Goal: Information Seeking & Learning: Compare options

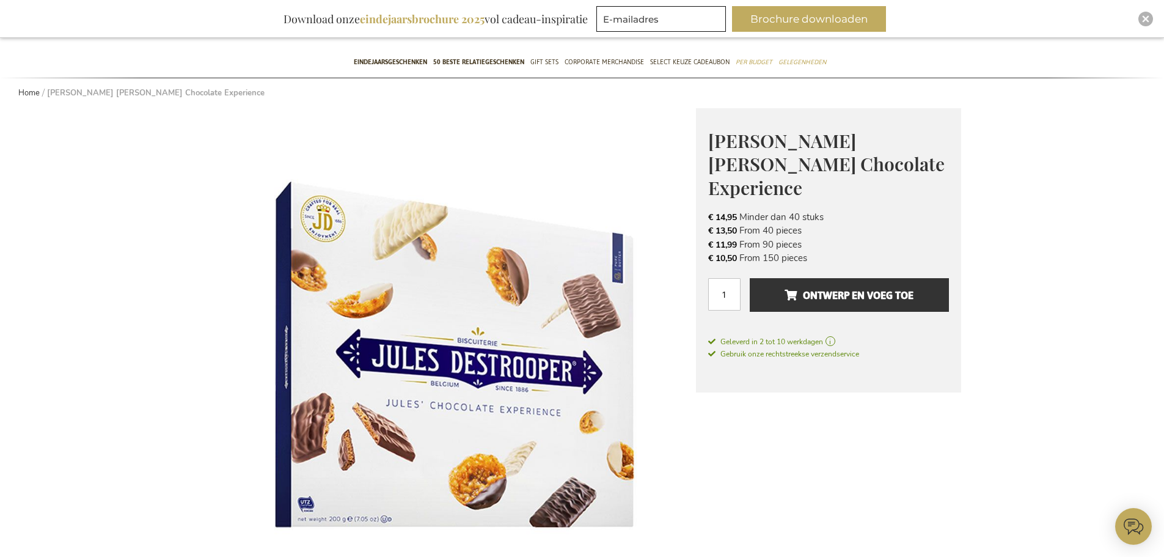
scroll to position [122, 0]
